Goal: Task Accomplishment & Management: Manage account settings

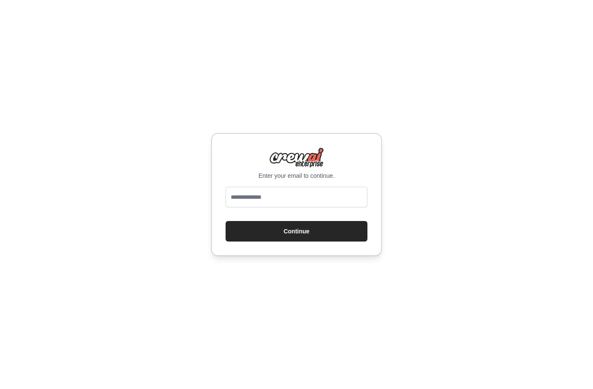
type input "**********"
click at [305, 230] on button "Continue" at bounding box center [297, 231] width 142 height 21
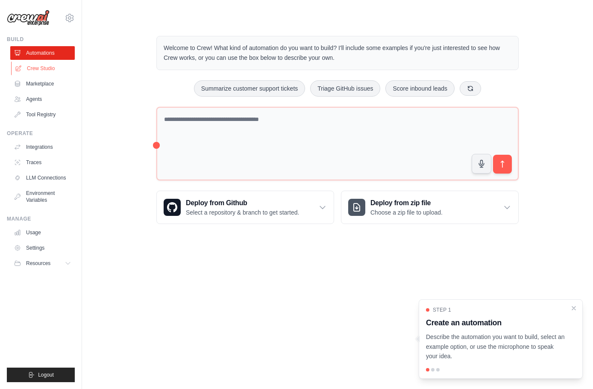
click at [58, 71] on link "Crew Studio" at bounding box center [43, 69] width 65 height 14
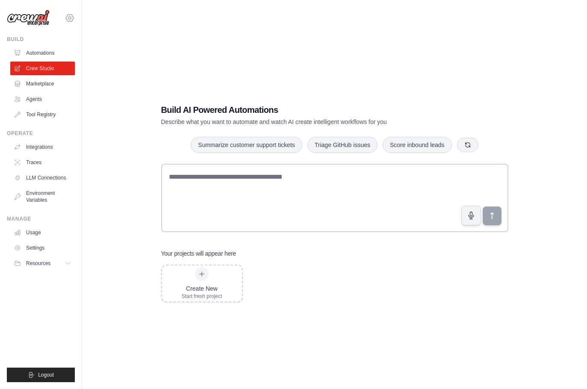
click at [71, 19] on icon at bounding box center [70, 18] width 10 height 10
click at [52, 61] on link "Settings" at bounding box center [69, 57] width 75 height 15
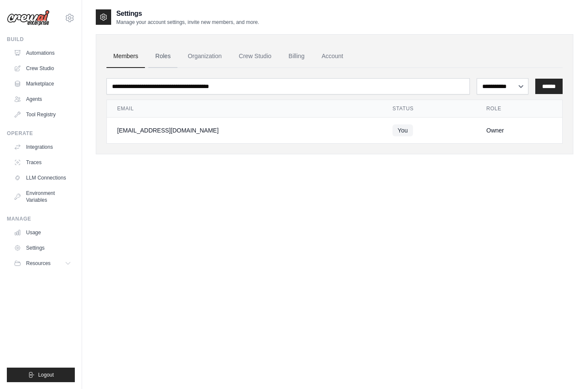
click at [159, 57] on link "Roles" at bounding box center [162, 56] width 29 height 23
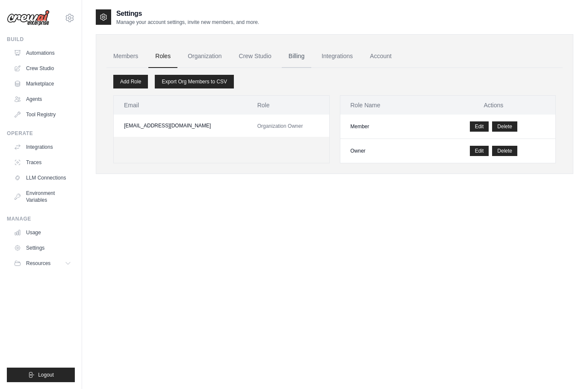
click at [302, 57] on link "Billing" at bounding box center [296, 56] width 29 height 23
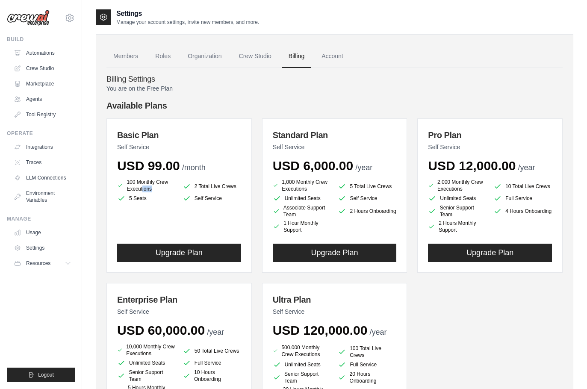
drag, startPoint x: 124, startPoint y: 183, endPoint x: 180, endPoint y: 183, distance: 56.4
click at [180, 183] on ul "100 Monthly Crew Executions 2 Total Live Crews 5 Seats Self Service" at bounding box center [179, 191] width 124 height 24
click at [318, 167] on span "USD 6,000.00" at bounding box center [313, 166] width 80 height 14
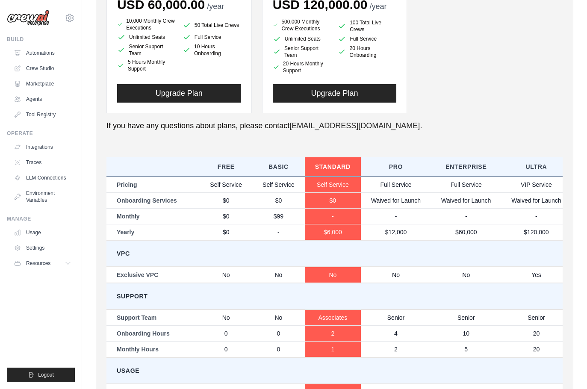
scroll to position [332, 0]
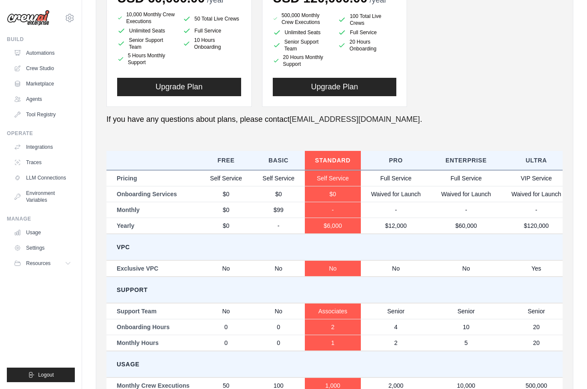
click at [260, 178] on td "Self Service" at bounding box center [278, 178] width 53 height 16
click at [270, 165] on th "Basic" at bounding box center [278, 160] width 53 height 19
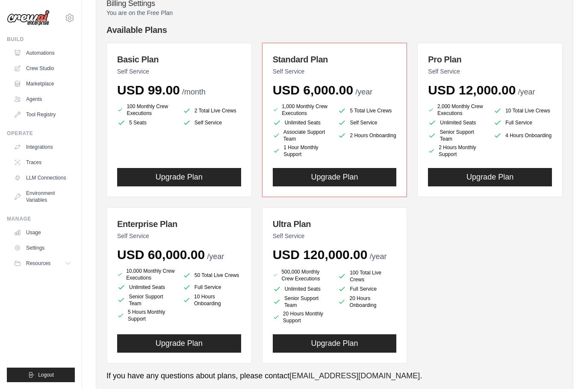
click at [198, 109] on li "2 Total Live Crews" at bounding box center [212, 111] width 59 height 12
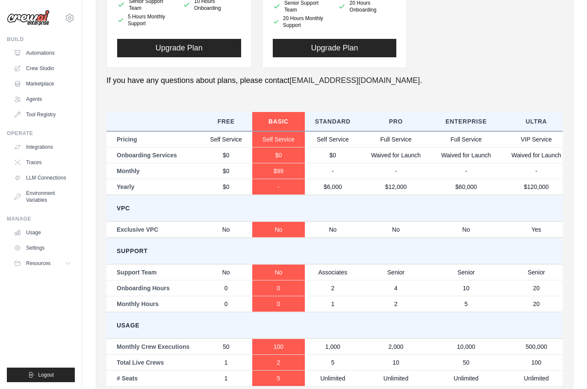
scroll to position [418, 0]
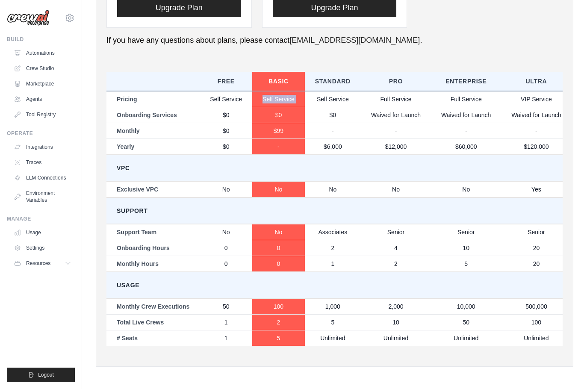
drag, startPoint x: 255, startPoint y: 91, endPoint x: 315, endPoint y: 91, distance: 59.4
click at [312, 91] on tr "Pricing Self Service Self Service Self Service Full Service Full Service VIP Se…" at bounding box center [338, 99] width 465 height 16
click at [332, 91] on td "Self Service" at bounding box center [333, 99] width 56 height 16
drag, startPoint x: 361, startPoint y: 96, endPoint x: 366, endPoint y: 97, distance: 4.9
click at [363, 96] on td "Full Service" at bounding box center [396, 99] width 70 height 16
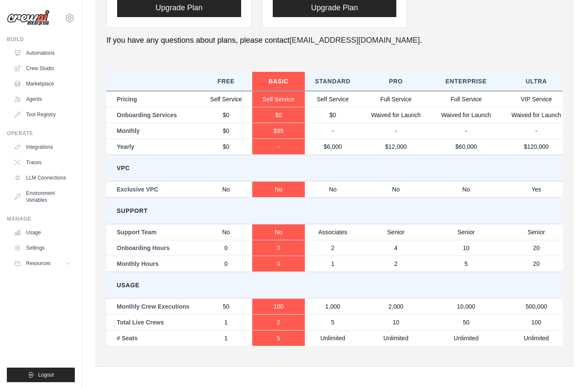
click at [386, 95] on td "Full Service" at bounding box center [396, 99] width 70 height 16
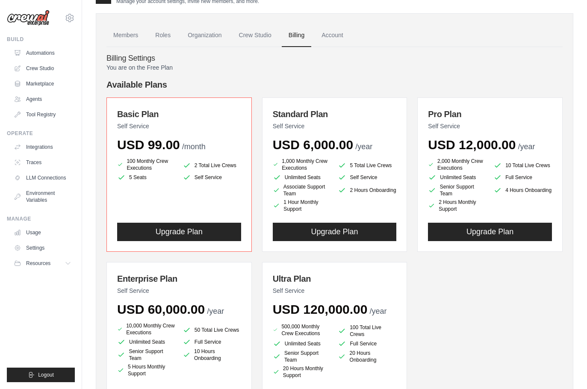
scroll to position [0, 0]
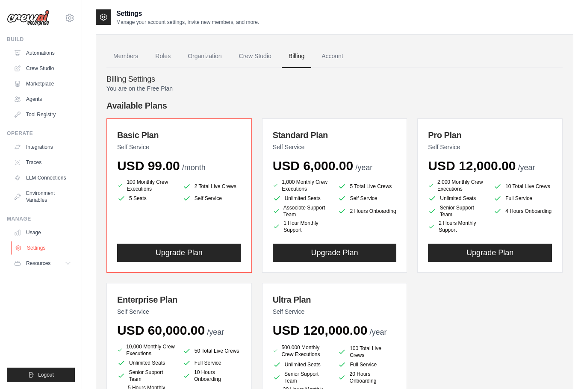
click at [44, 245] on link "Settings" at bounding box center [43, 248] width 65 height 14
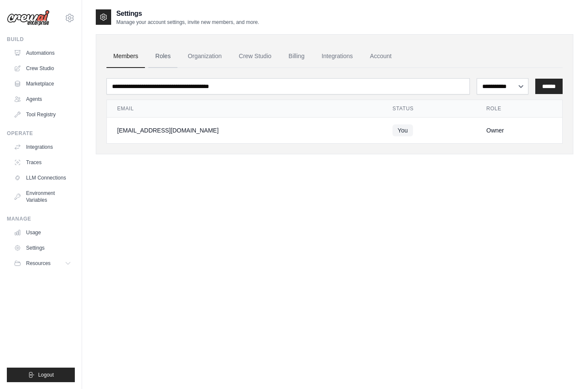
click at [156, 54] on link "Roles" at bounding box center [162, 56] width 29 height 23
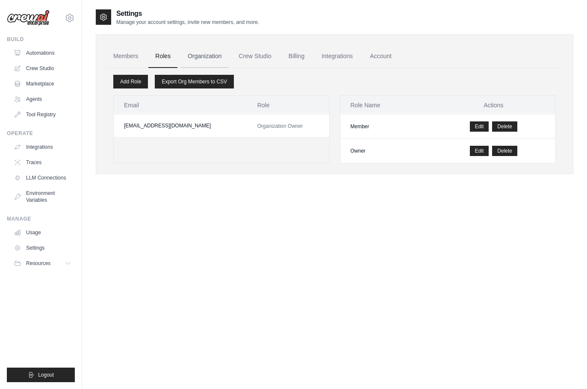
click at [207, 52] on link "Organization" at bounding box center [204, 56] width 47 height 23
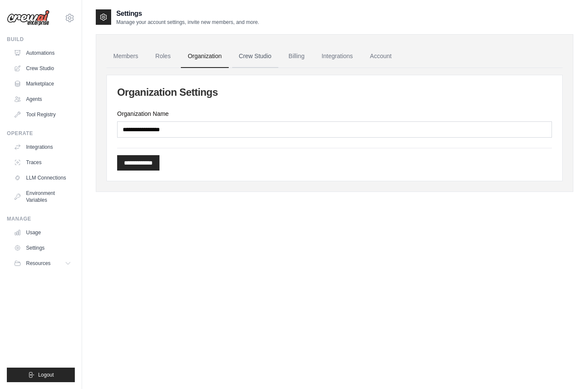
click at [265, 57] on link "Crew Studio" at bounding box center [255, 56] width 46 height 23
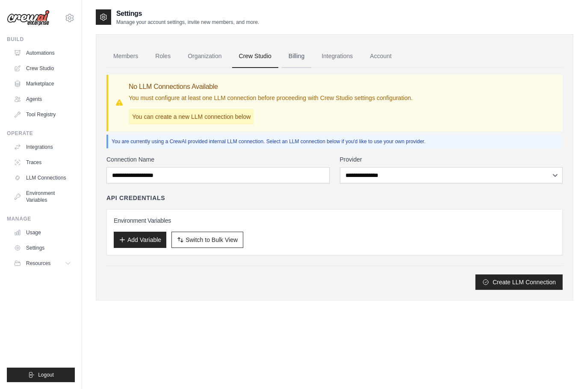
click at [297, 57] on link "Billing" at bounding box center [296, 56] width 29 height 23
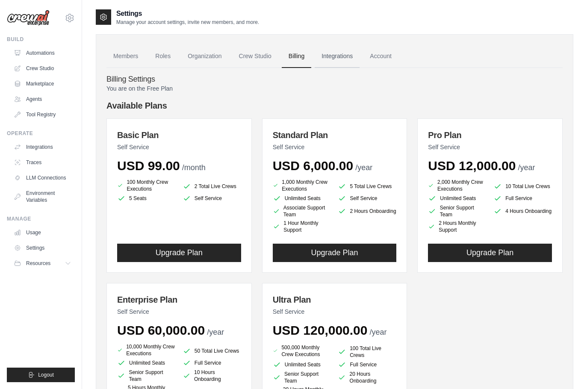
click at [345, 56] on link "Integrations" at bounding box center [337, 56] width 45 height 23
